Goal: Use online tool/utility: Utilize a website feature to perform a specific function

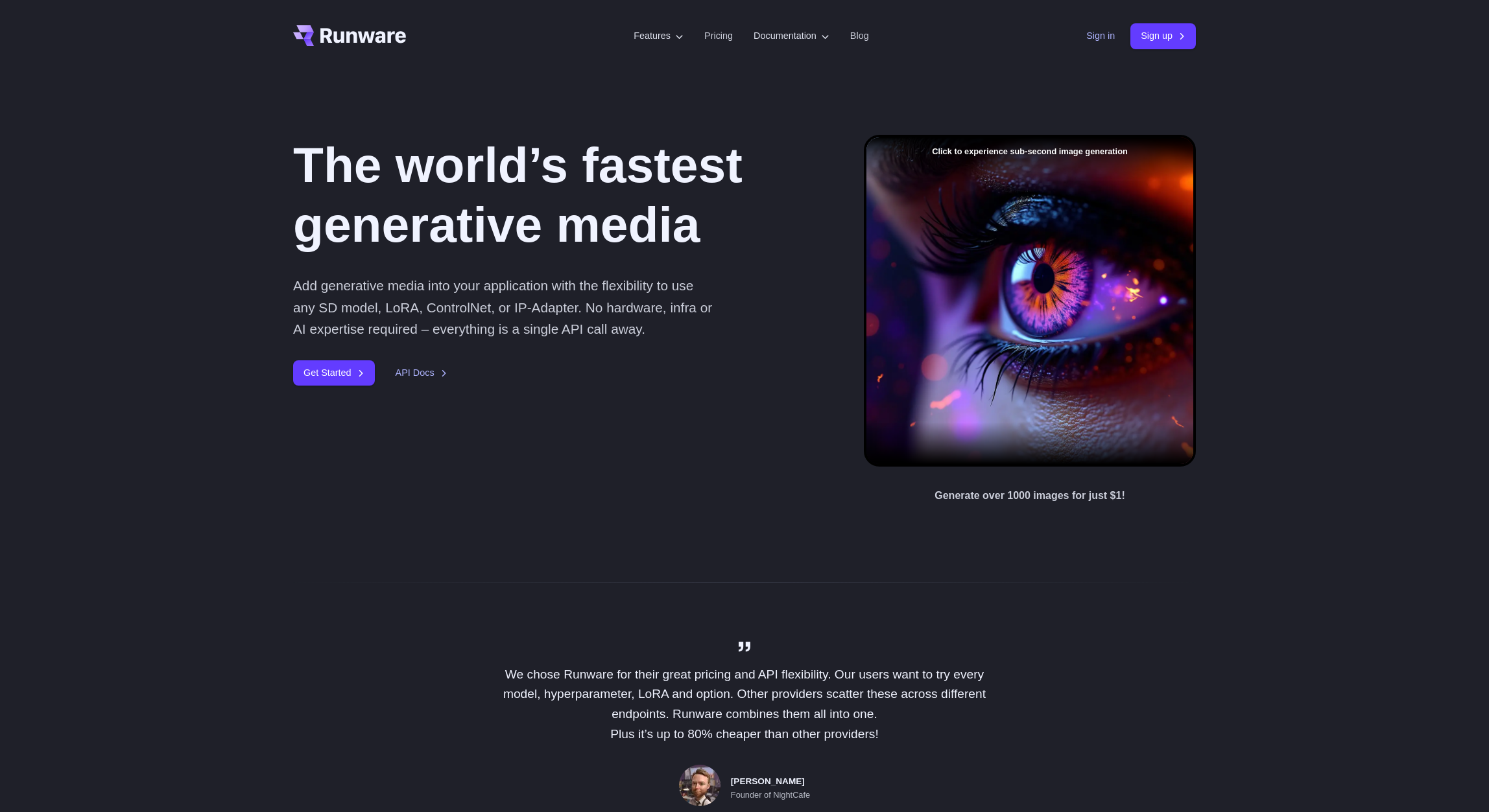
click at [1100, 39] on link "Sign in" at bounding box center [1101, 36] width 29 height 14
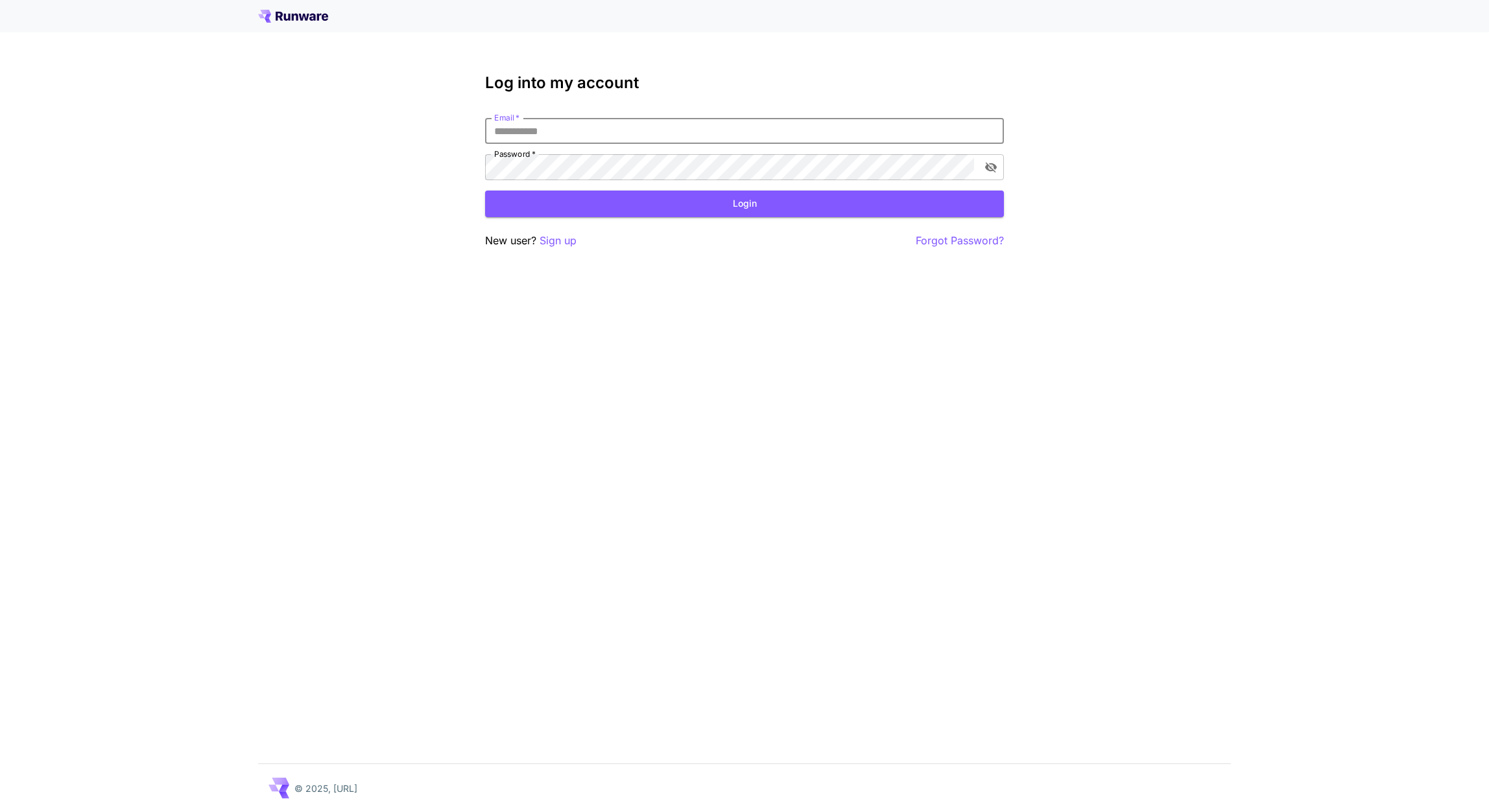
click at [657, 130] on input "Email   *" at bounding box center [744, 131] width 519 height 26
click at [0, 812] on com-1password-button at bounding box center [0, 812] width 0 height 0
type input "**********"
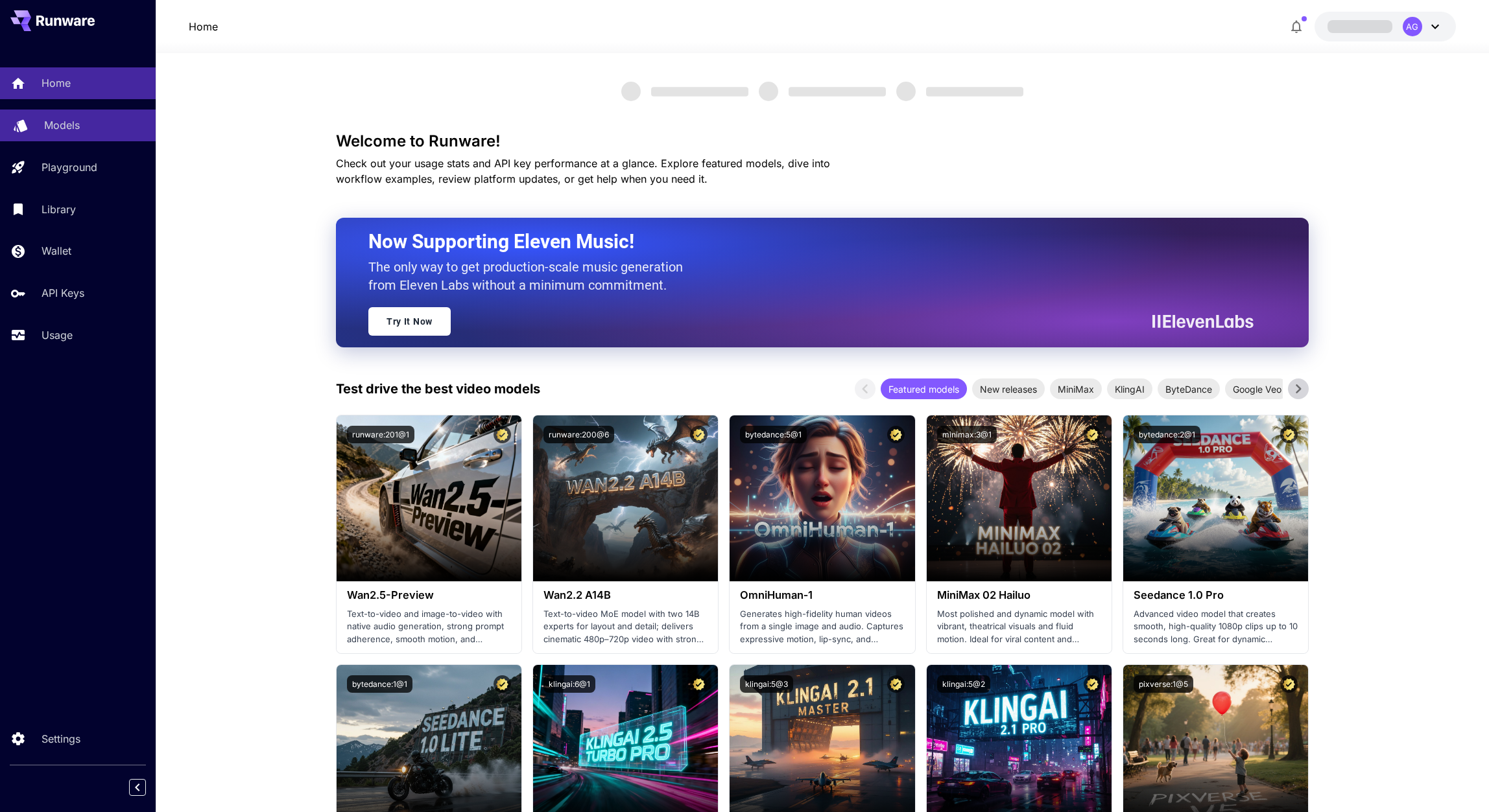
click at [49, 118] on p "Models" at bounding box center [62, 125] width 36 height 15
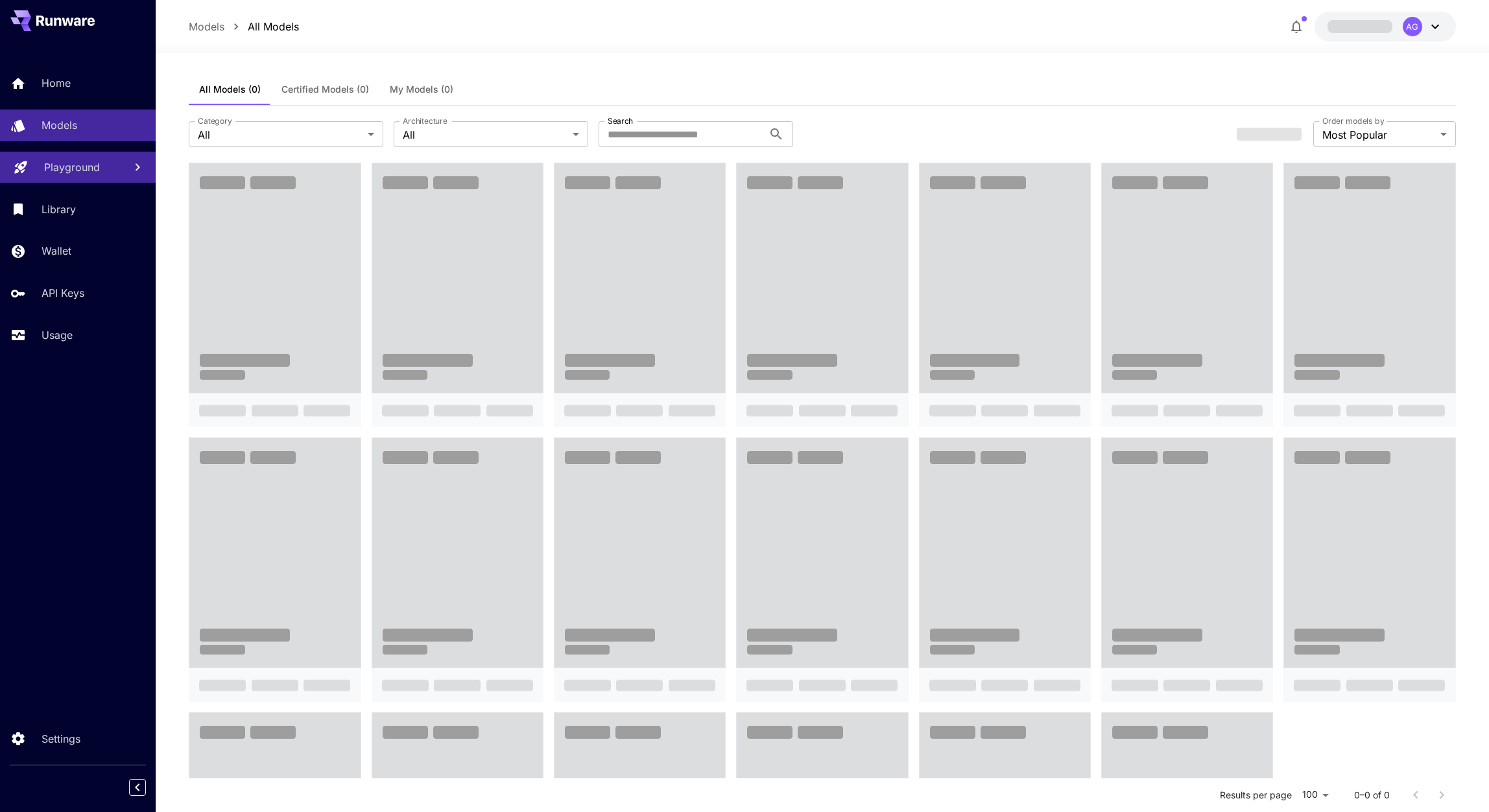
click at [70, 168] on p "Playground" at bounding box center [72, 167] width 56 height 15
